Goal: Transaction & Acquisition: Purchase product/service

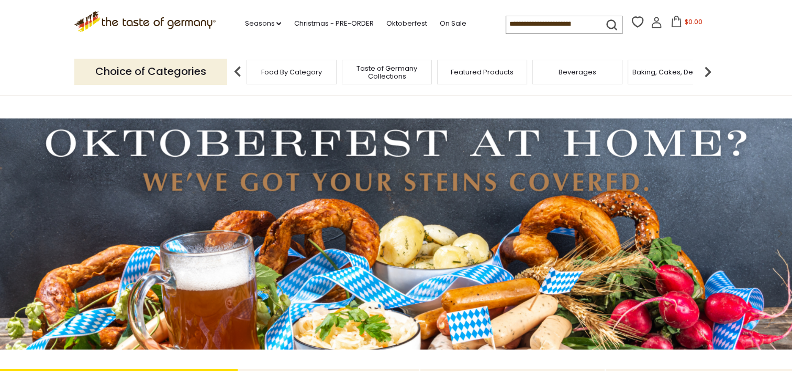
click at [532, 21] on input at bounding box center [550, 23] width 88 height 15
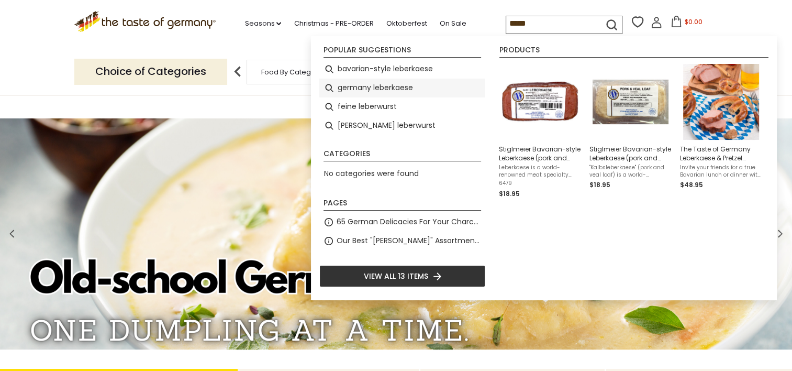
click at [333, 93] on li "germany leberkaese" at bounding box center [402, 88] width 166 height 19
type input "**********"
click at [333, 93] on li "germany leberkaese" at bounding box center [402, 88] width 166 height 19
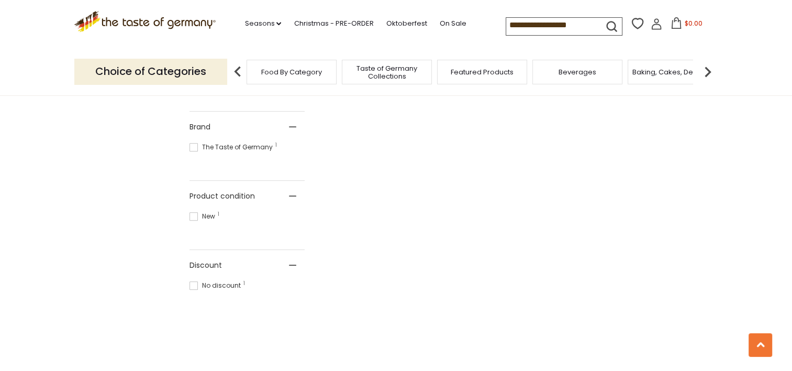
scroll to position [453, 0]
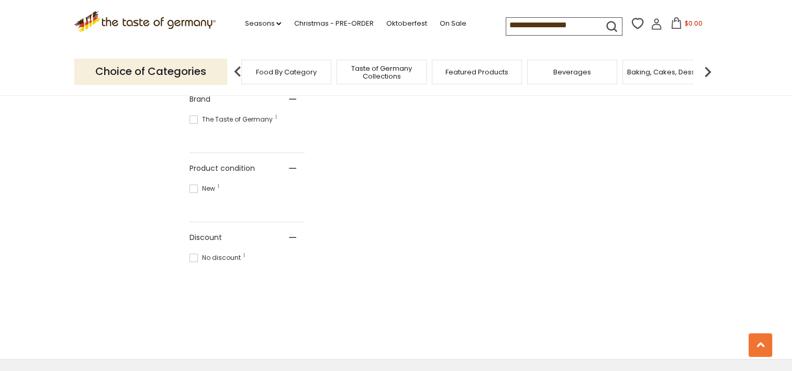
click at [279, 78] on div "Food By Category" at bounding box center [286, 72] width 90 height 25
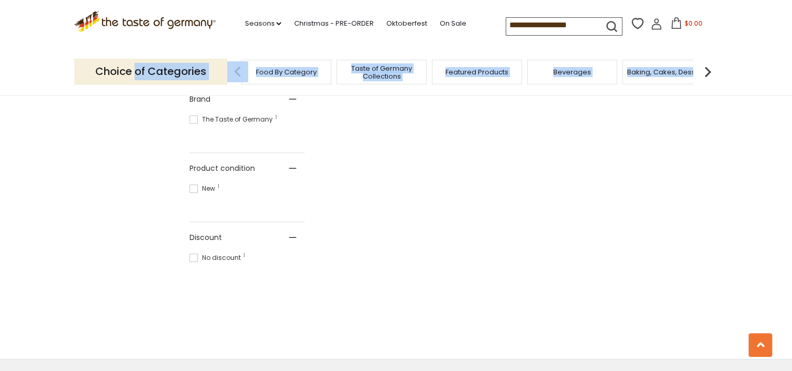
drag, startPoint x: 138, startPoint y: 73, endPoint x: 239, endPoint y: 71, distance: 101.6
click at [239, 71] on div "Choice of Categories Food By Category Taste of Germany Collections Featured Pro…" at bounding box center [396, 71] width 644 height 47
click at [239, 71] on img at bounding box center [237, 71] width 21 height 21
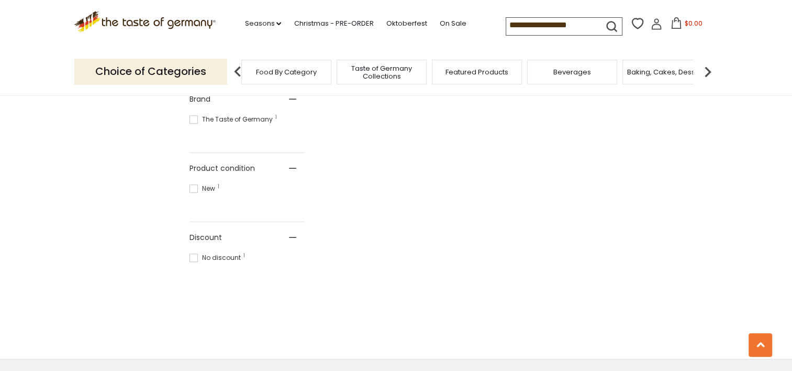
click at [369, 99] on div "Products 1 Showing 1 results for " germany leberkaese " Relevance Relevance Tit…" at bounding box center [397, 38] width 414 height 526
drag, startPoint x: 369, startPoint y: 99, endPoint x: 165, endPoint y: 172, distance: 216.3
click at [165, 172] on section "Products 1 Showing 1 results for " germany leberkaese " Relevance Relevance Tit…" at bounding box center [396, 46] width 792 height 625
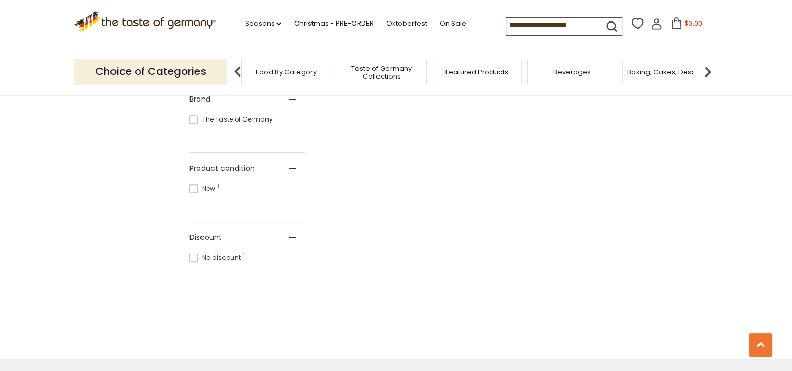
click at [287, 80] on div "Food By Category" at bounding box center [286, 72] width 90 height 25
click at [541, 25] on input "**********" at bounding box center [550, 25] width 88 height 15
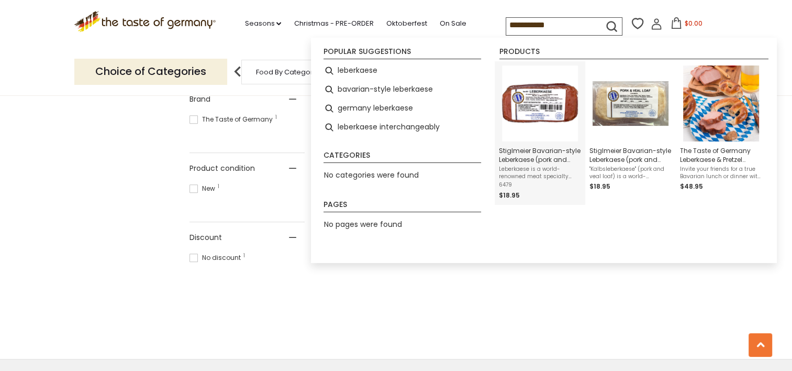
type input "**********"
click at [537, 161] on span "Stiglmeier Bavarian-style Leberkaese (pork and beef), 2 lbs." at bounding box center [540, 155] width 82 height 18
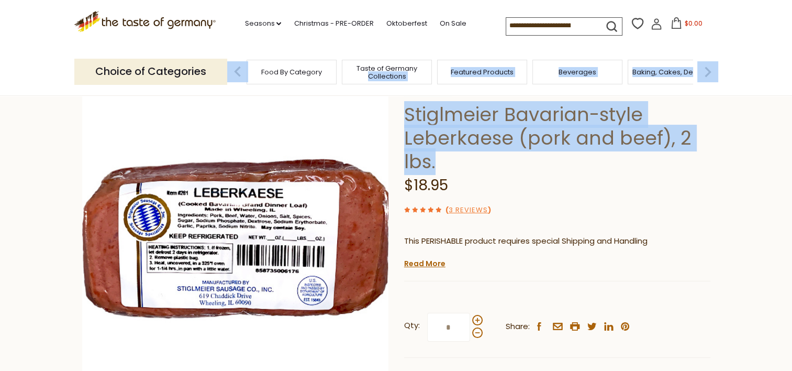
scroll to position [25, 0]
drag, startPoint x: 561, startPoint y: 151, endPoint x: 458, endPoint y: -18, distance: 197.3
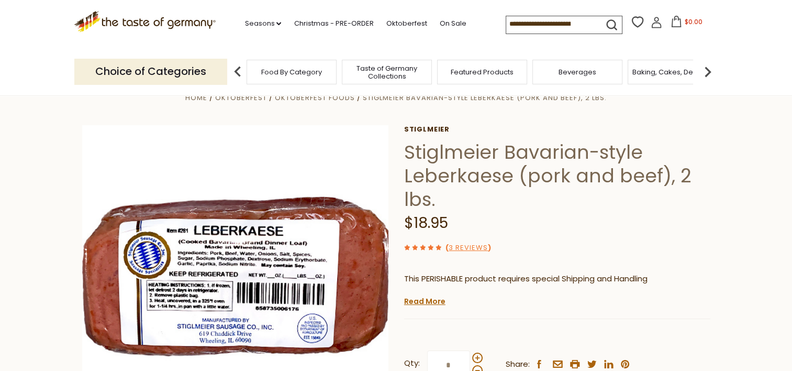
click at [562, 231] on div "$18.95" at bounding box center [557, 223] width 306 height 25
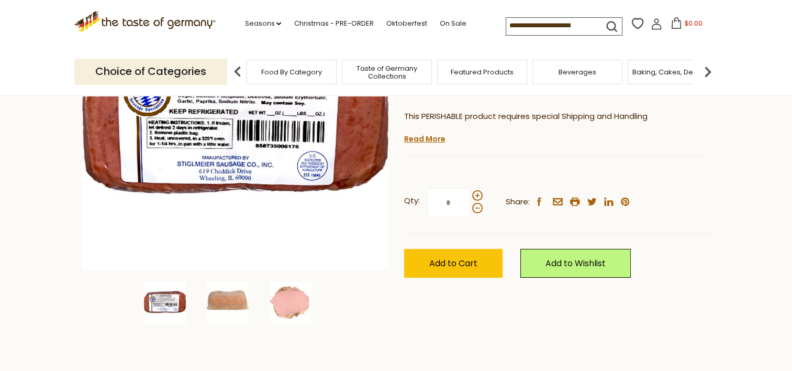
scroll to position [172, 0]
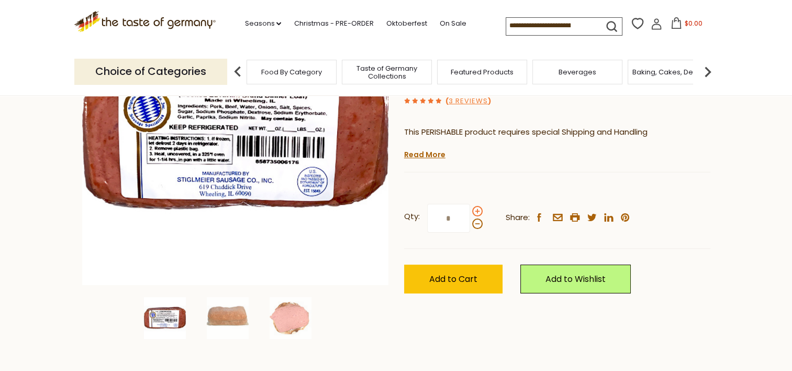
click at [477, 211] on span at bounding box center [477, 211] width 10 height 10
click at [470, 211] on input "*" at bounding box center [448, 218] width 43 height 29
click at [477, 211] on span at bounding box center [477, 211] width 10 height 10
click at [470, 211] on input "*" at bounding box center [448, 218] width 43 height 29
click at [476, 228] on span at bounding box center [477, 223] width 10 height 10
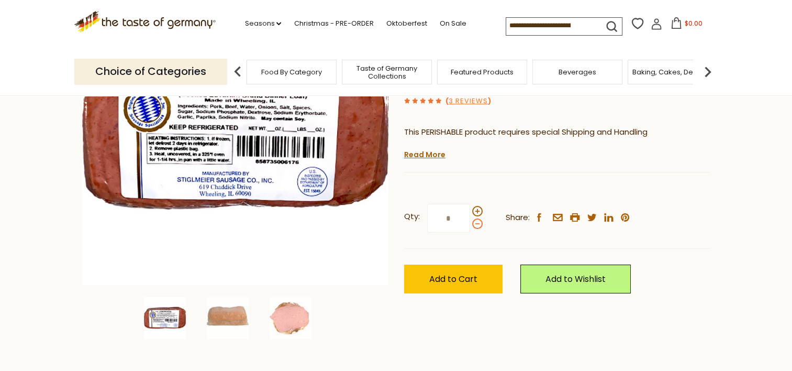
click at [470, 228] on input "*" at bounding box center [448, 218] width 43 height 29
click at [472, 211] on span at bounding box center [477, 211] width 10 height 10
click at [470, 211] on input "*" at bounding box center [448, 218] width 43 height 29
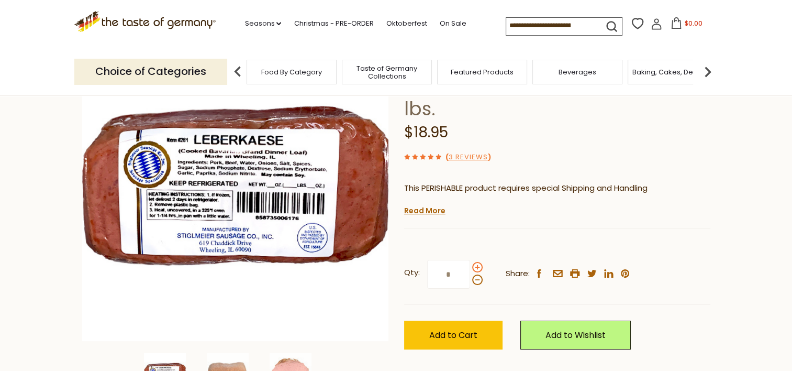
scroll to position [113, 0]
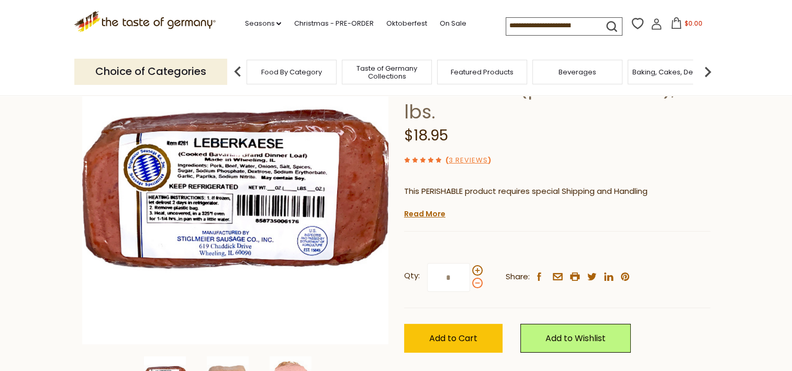
click at [476, 285] on span at bounding box center [477, 282] width 10 height 10
click at [470, 285] on input "*" at bounding box center [448, 277] width 43 height 29
type input "*"
click at [474, 337] on span "Add to Cart" at bounding box center [453, 338] width 48 height 12
click at [678, 27] on button "$70.85" at bounding box center [686, 25] width 44 height 16
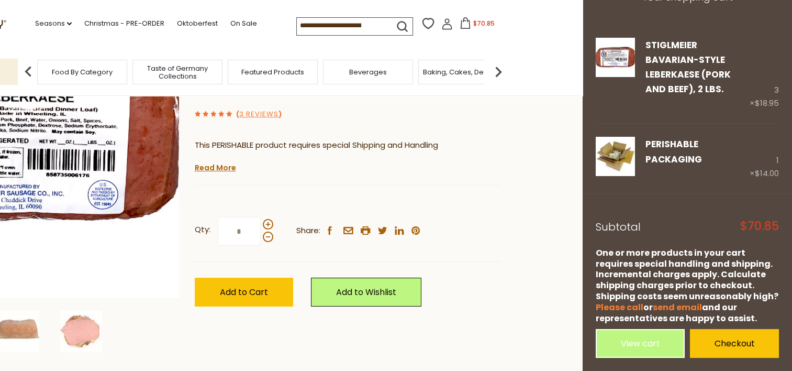
scroll to position [168, 0]
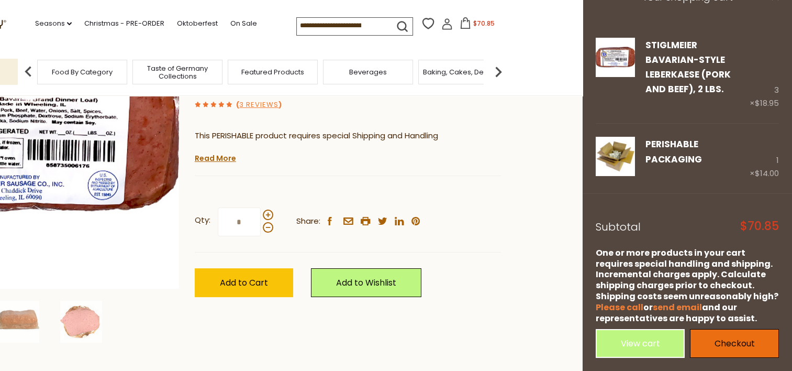
click at [728, 347] on link "Checkout" at bounding box center [734, 343] width 89 height 29
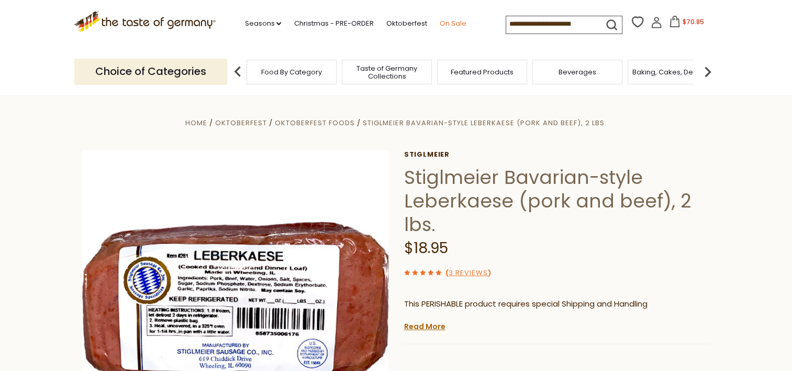
click at [452, 24] on link "On Sale" at bounding box center [452, 24] width 27 height 12
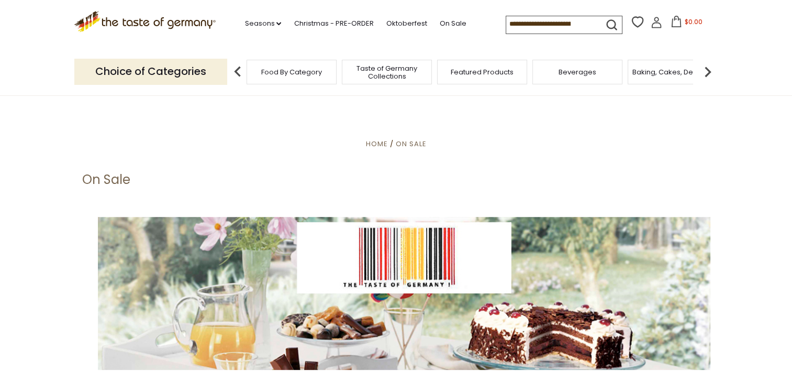
click at [709, 77] on img at bounding box center [707, 71] width 21 height 21
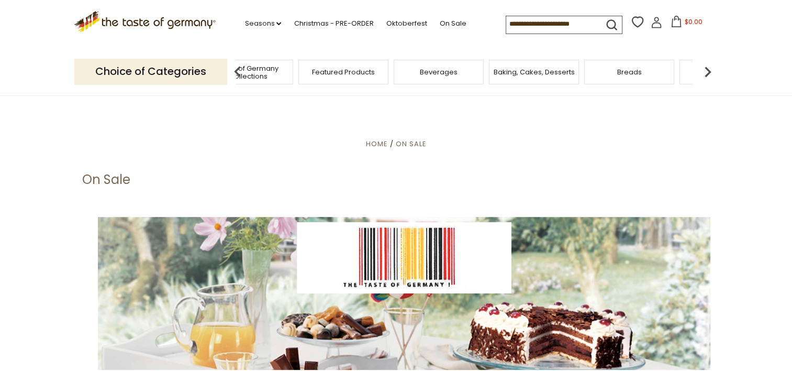
click at [709, 77] on img at bounding box center [707, 71] width 21 height 21
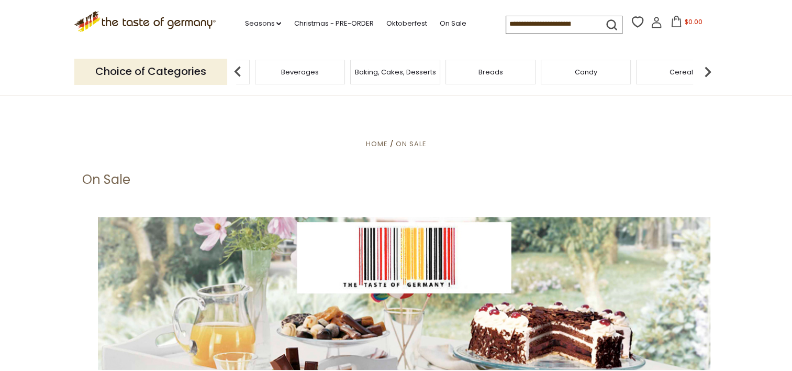
click at [680, 26] on button "$0.00" at bounding box center [686, 24] width 44 height 16
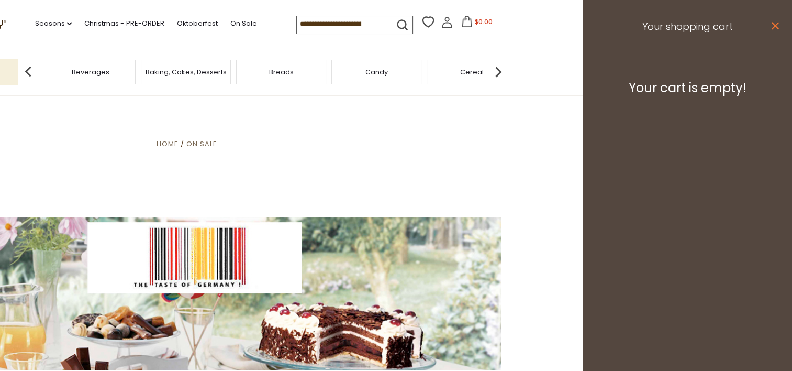
click at [773, 26] on icon "close" at bounding box center [775, 26] width 8 height 8
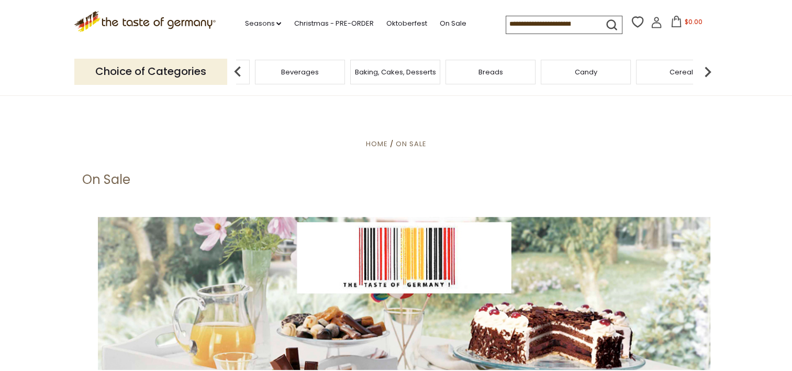
click at [541, 25] on input at bounding box center [550, 23] width 88 height 15
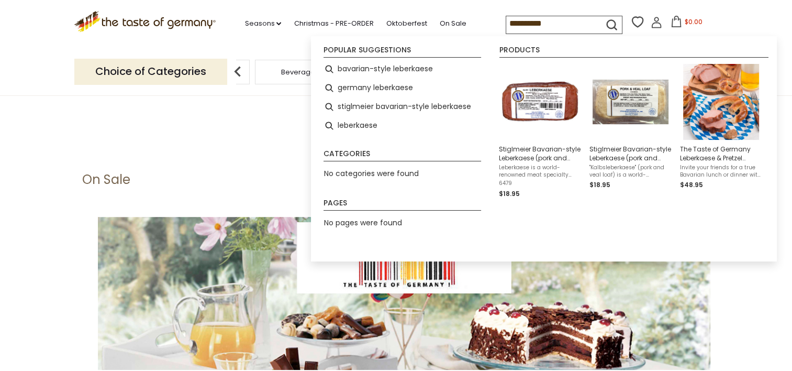
type input "**********"
click at [544, 170] on span "Leberkaese is a world-renowned meat specialty from Bavaria. It's finely ground …" at bounding box center [540, 171] width 82 height 15
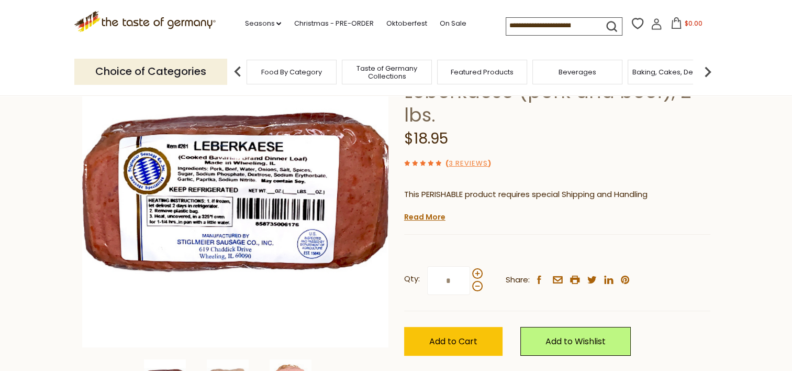
scroll to position [127, 0]
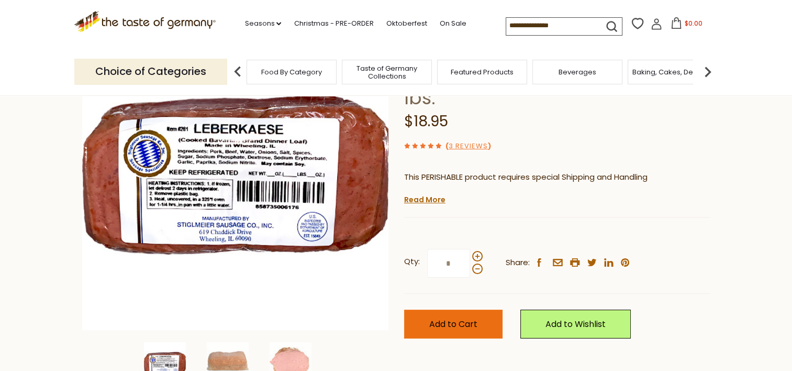
click at [472, 325] on span "Add to Cart" at bounding box center [453, 324] width 48 height 12
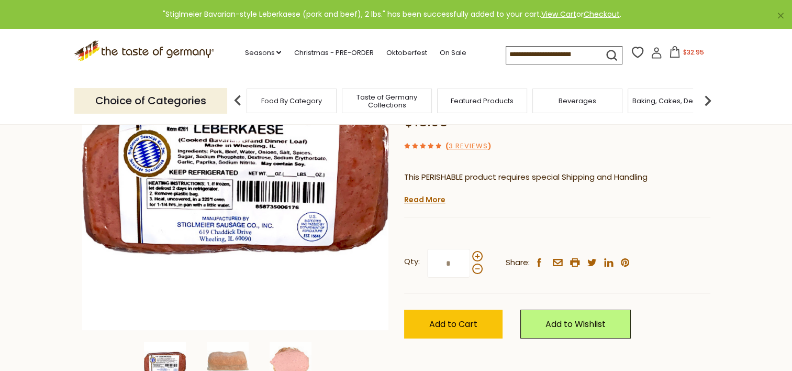
click at [691, 56] on span "$32.95" at bounding box center [693, 52] width 21 height 9
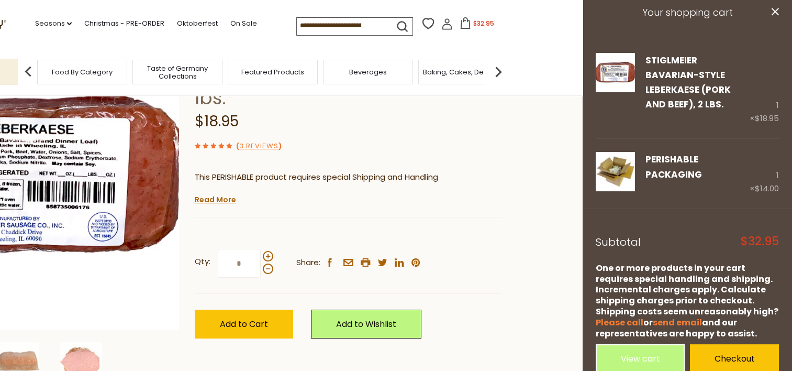
scroll to position [29, 0]
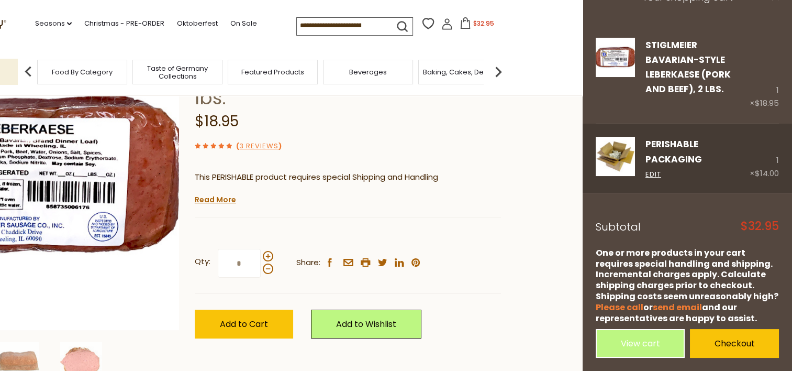
click at [767, 165] on div "1 × $14.00" at bounding box center [764, 158] width 29 height 43
click at [653, 176] on link "Edit" at bounding box center [653, 174] width 16 height 11
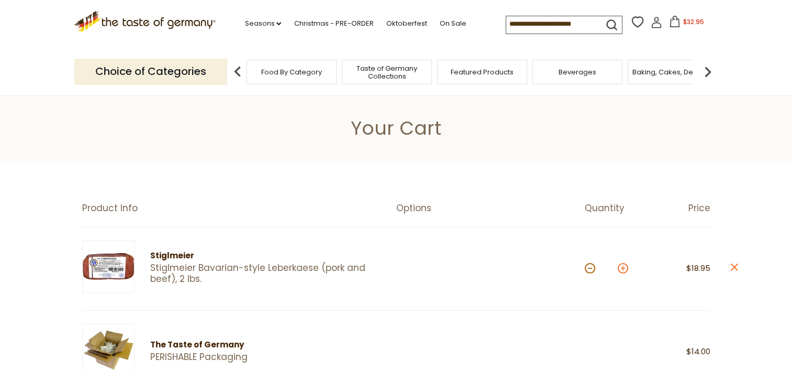
click at [624, 270] on button at bounding box center [623, 268] width 10 height 10
click at [625, 268] on button at bounding box center [623, 268] width 10 height 10
type input "*"
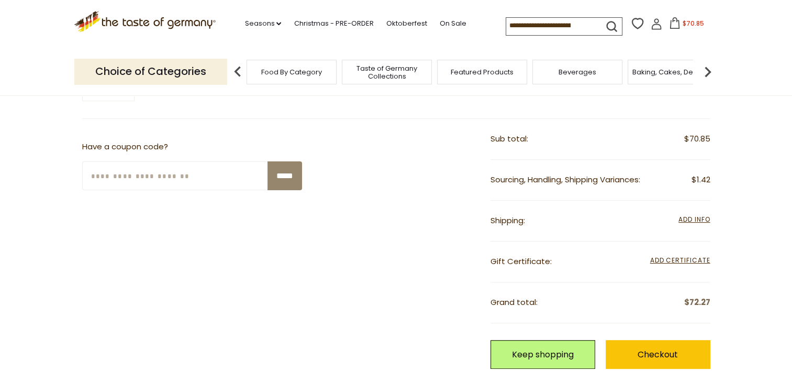
scroll to position [275, 0]
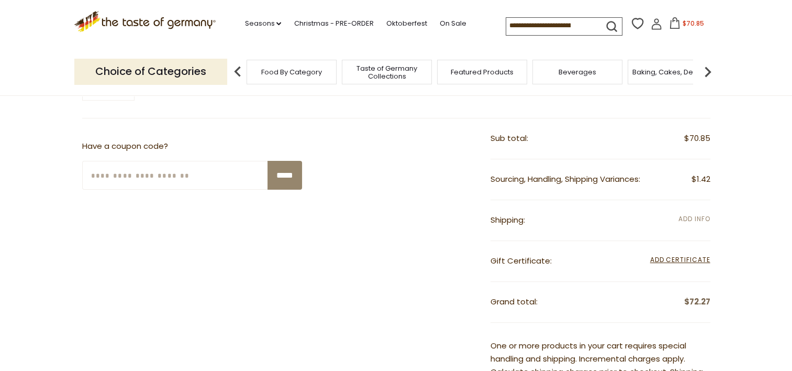
click at [700, 220] on span "Add Info" at bounding box center [693, 218] width 31 height 9
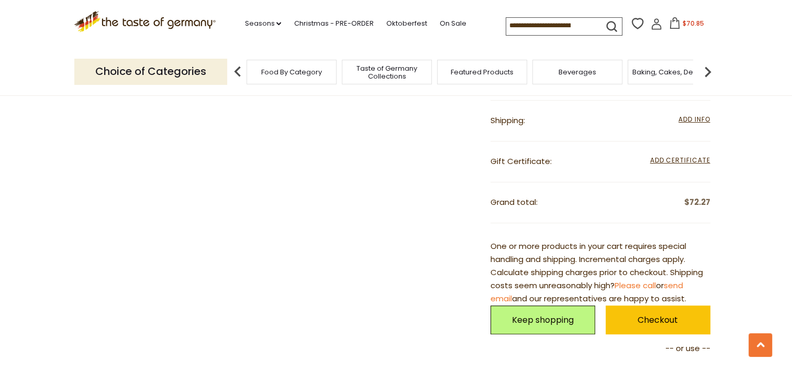
scroll to position [375, 0]
click at [691, 124] on span "Add Info" at bounding box center [693, 120] width 31 height 12
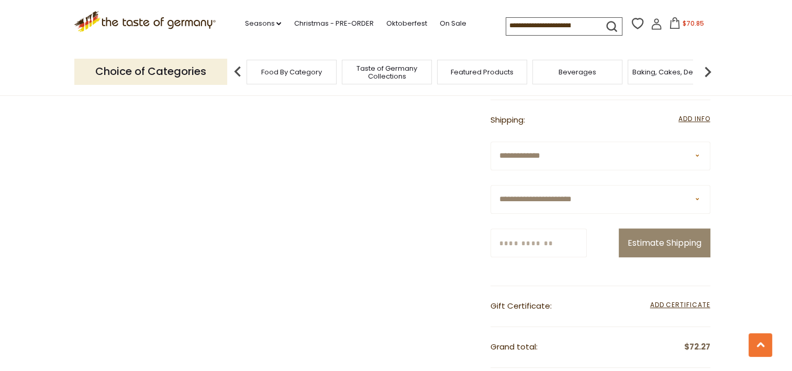
click at [652, 203] on select "**********" at bounding box center [601, 199] width 220 height 29
select select "*"
click at [491, 185] on select "**********" at bounding box center [601, 199] width 220 height 29
click at [552, 241] on input "Zip/Postcode" at bounding box center [539, 242] width 96 height 29
type input "*****"
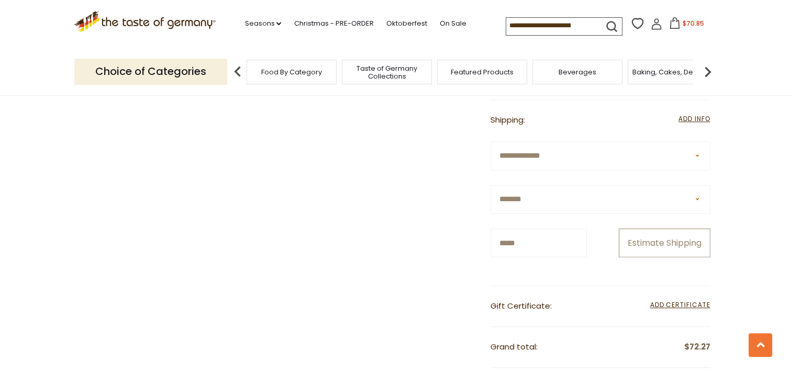
click at [680, 244] on button "Estimate Shipping" at bounding box center [665, 242] width 92 height 29
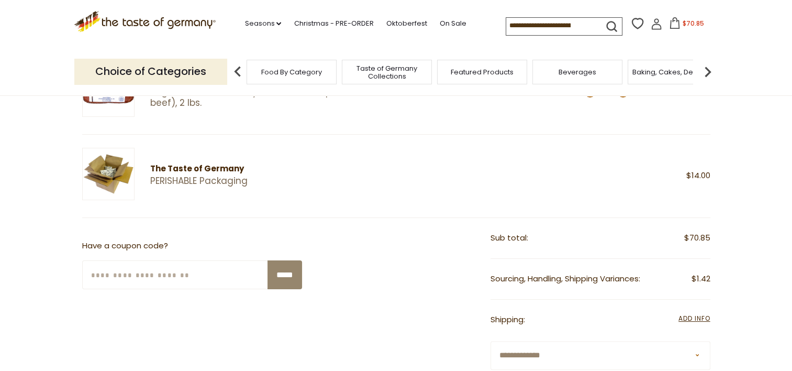
scroll to position [176, 0]
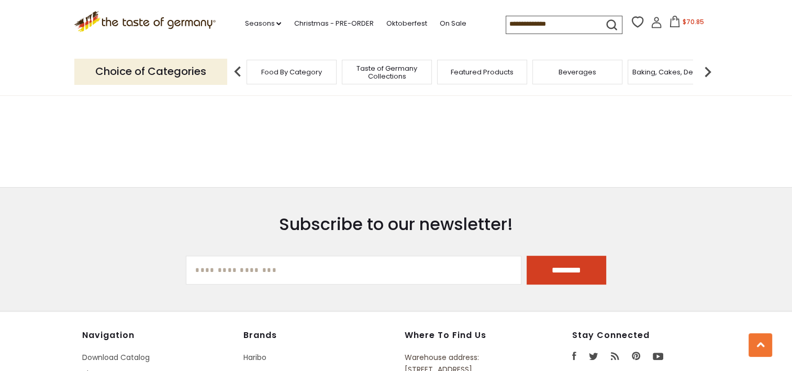
type input "**********"
